Goal: Navigation & Orientation: Find specific page/section

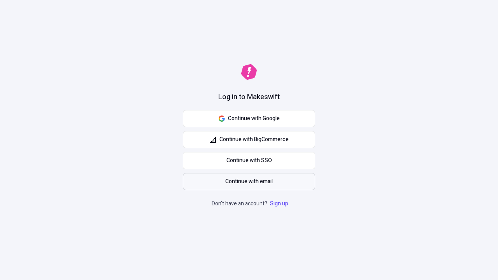
click at [249, 182] on span "Continue with email" at bounding box center [248, 181] width 47 height 9
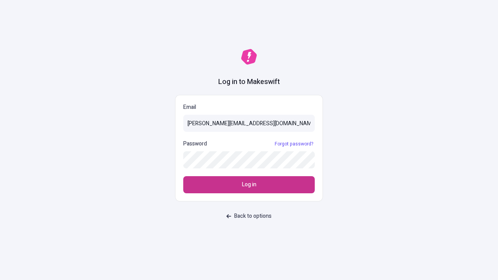
click at [249, 185] on span "Log in" at bounding box center [249, 185] width 14 height 9
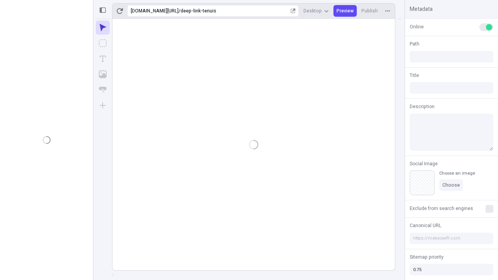
type input "/deep-link-tenuis"
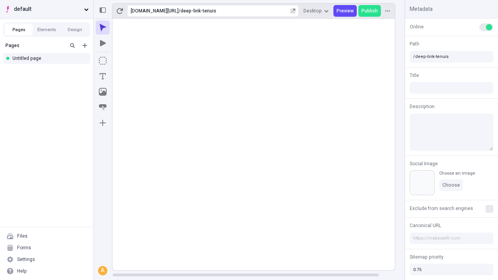
click at [47, 9] on span "default" at bounding box center [47, 9] width 67 height 9
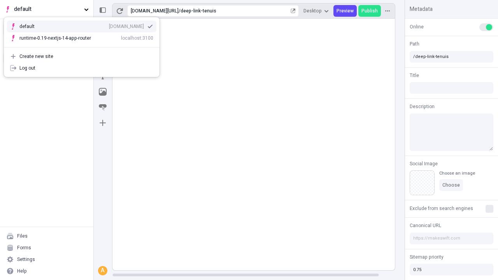
click at [109, 25] on div "qee9k4dy7d.staging.makeswift.site" at bounding box center [126, 26] width 35 height 6
click at [85, 46] on icon "Add new" at bounding box center [85, 45] width 5 height 5
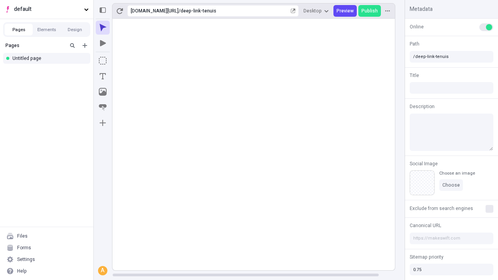
click at [49, 71] on div "Blank page" at bounding box center [49, 71] width 75 height 12
type input "/deep-link-tollo"
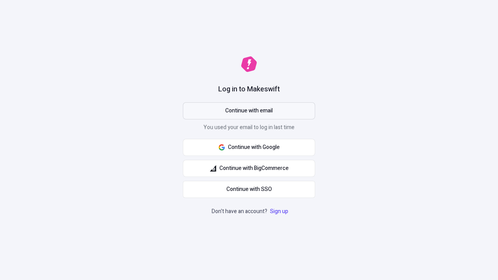
click at [249, 111] on span "Continue with email" at bounding box center [248, 111] width 47 height 9
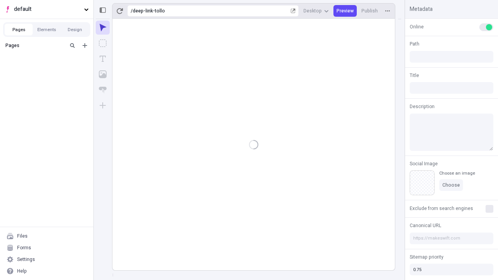
type input "/deep-link-tollo"
